Goal: Check status: Check status

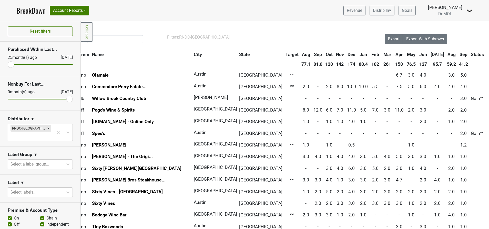
click at [32, 11] on link "BreakDown" at bounding box center [30, 10] width 29 height 11
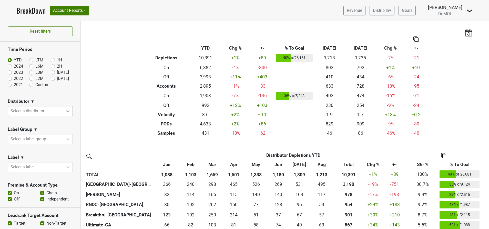
click at [65, 109] on icon at bounding box center [67, 110] width 5 height 5
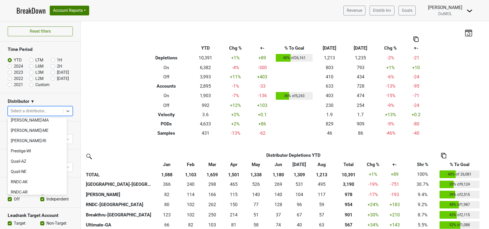
scroll to position [385, 0]
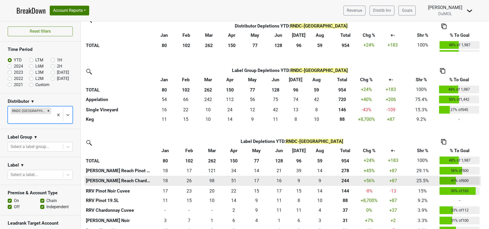
scroll to position [154, 0]
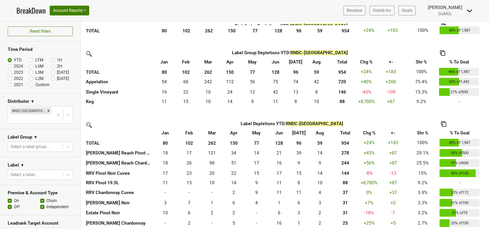
click at [14, 67] on label "2024" at bounding box center [18, 66] width 9 height 6
click at [10, 67] on input "2024" at bounding box center [18, 65] width 21 height 5
radio input "true"
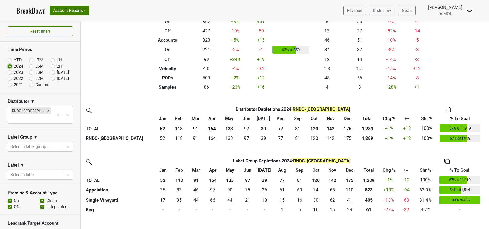
scroll to position [115, 0]
